Goal: Information Seeking & Learning: Learn about a topic

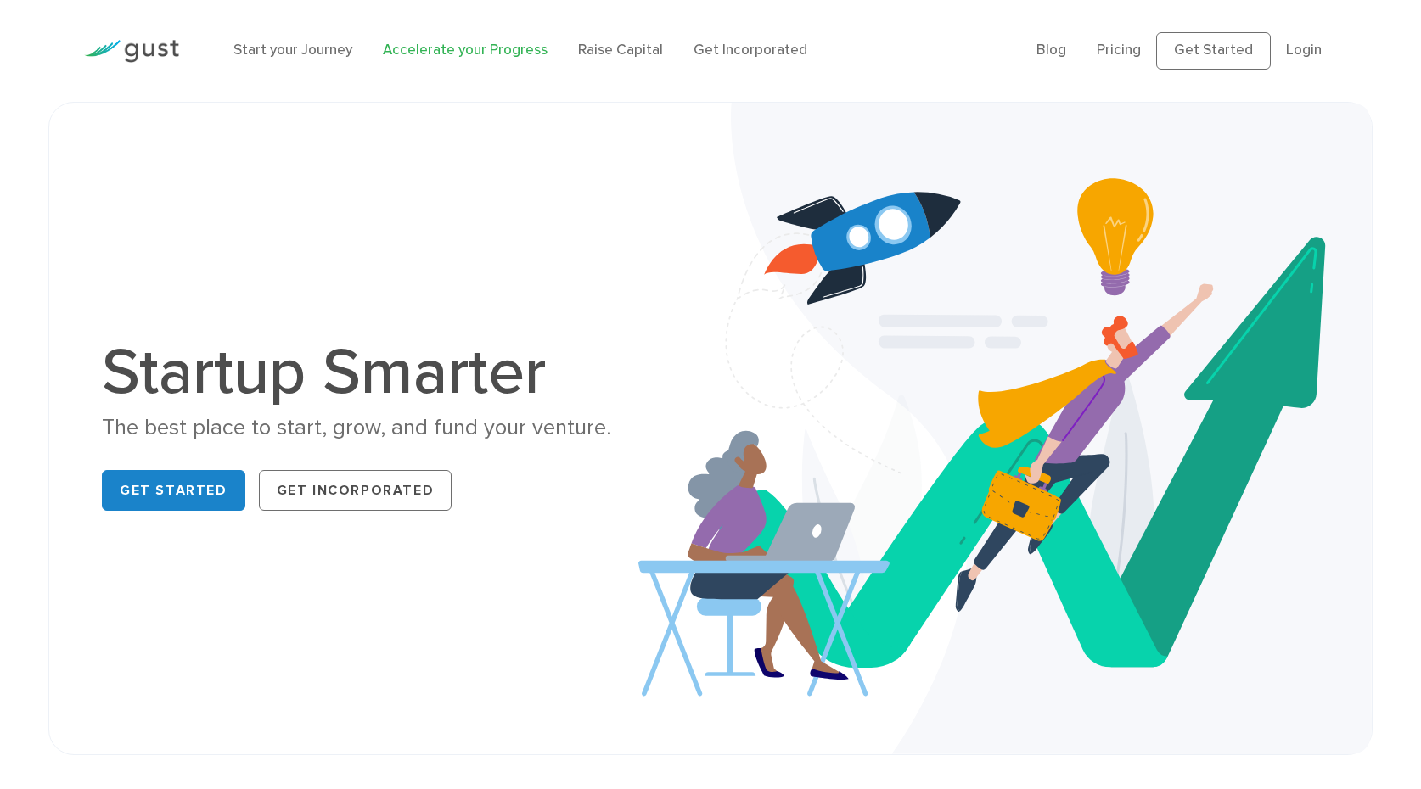
click at [450, 47] on link "Accelerate your Progress" at bounding box center [465, 50] width 165 height 17
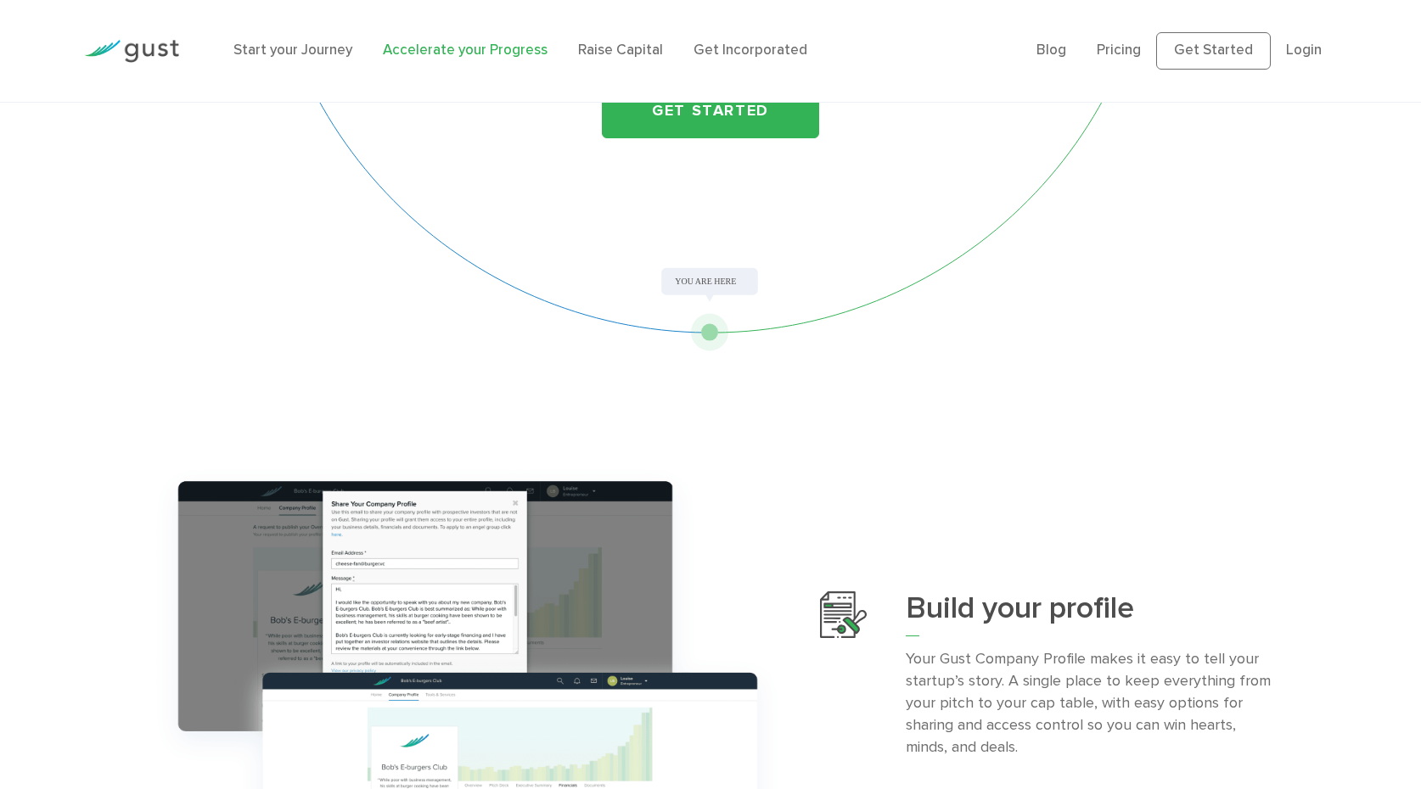
scroll to position [167, 0]
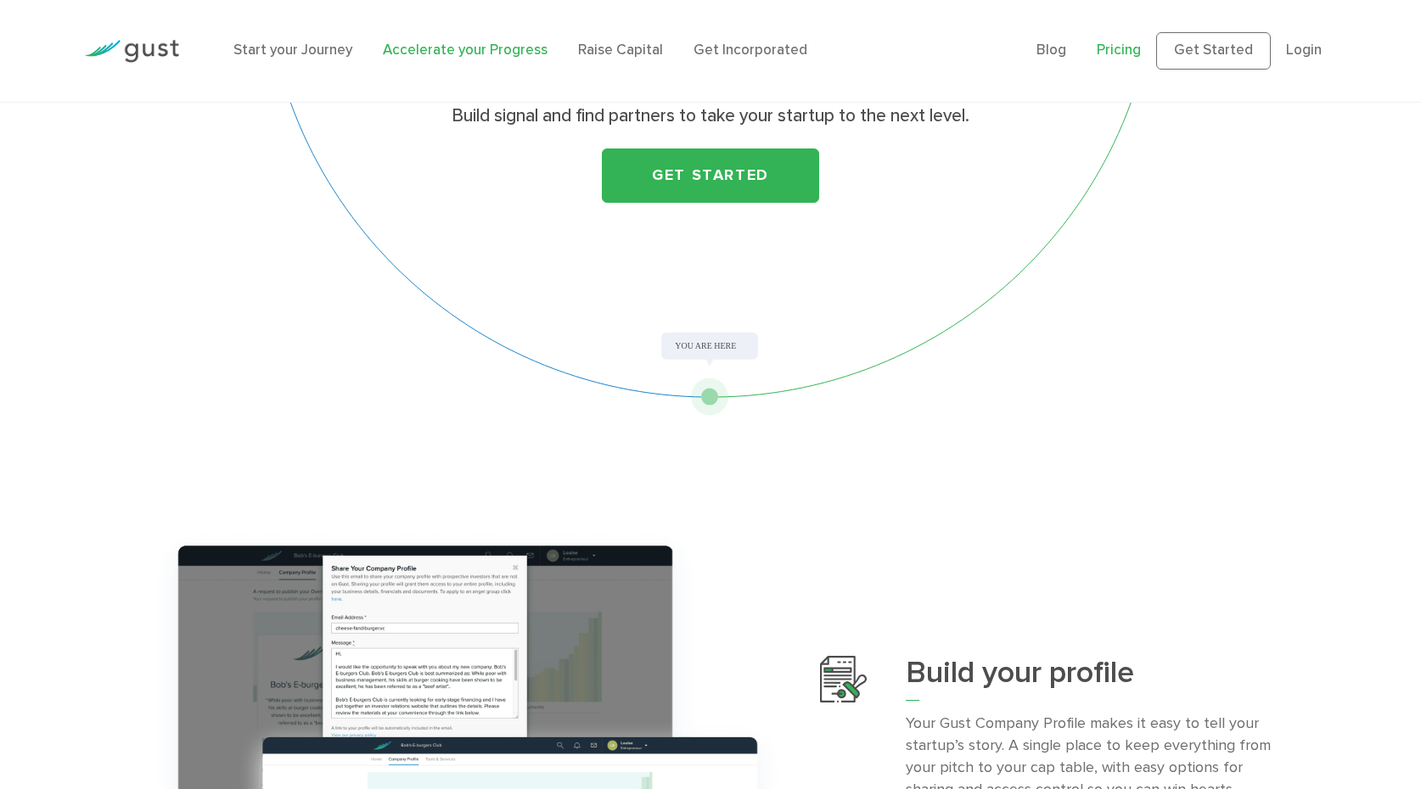
click at [1138, 45] on link "Pricing" at bounding box center [1119, 50] width 44 height 17
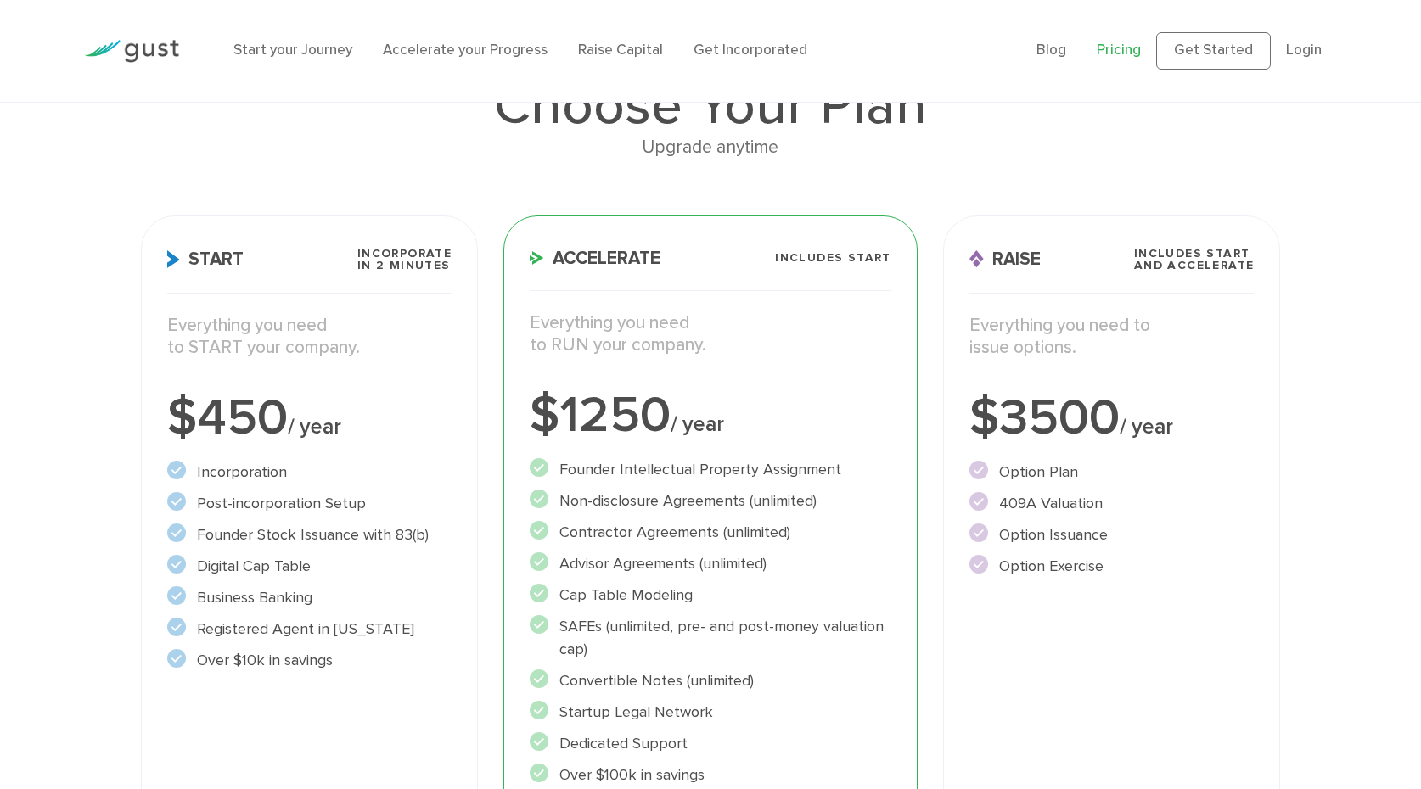
scroll to position [150, 0]
